Goal: Register for event/course

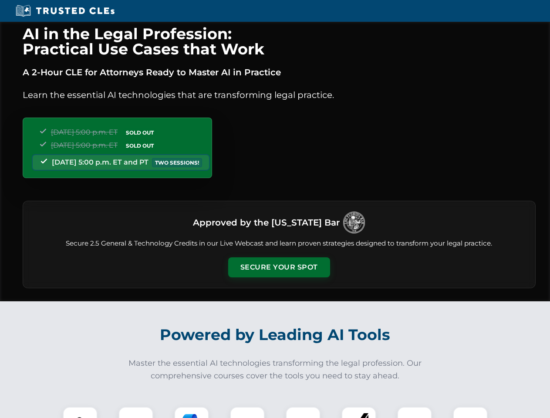
click at [279, 267] on button "Secure Your Spot" at bounding box center [279, 267] width 102 height 20
click at [80, 412] on img at bounding box center [79, 423] width 25 height 25
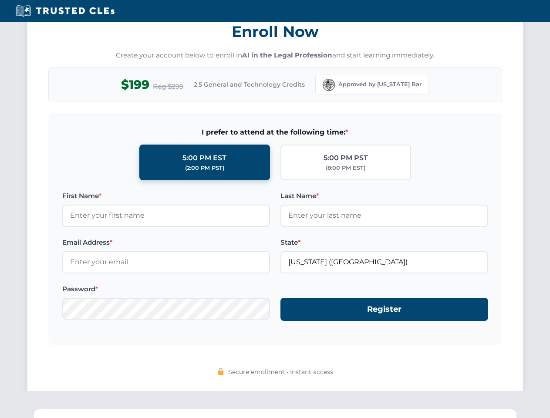
scroll to position [854, 0]
